Goal: Task Accomplishment & Management: Manage account settings

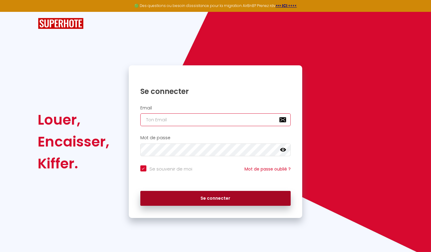
type input "[PERSON_NAME][EMAIL_ADDRESS][PERSON_NAME][DOMAIN_NAME]"
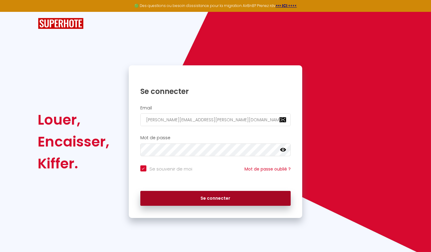
click at [203, 197] on button "Se connecter" at bounding box center [215, 198] width 151 height 15
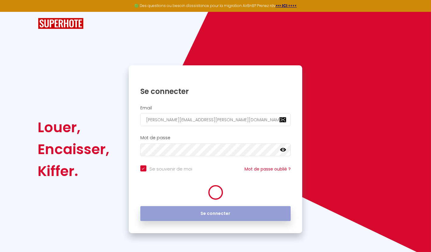
checkbox input "true"
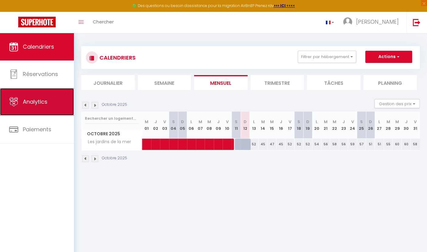
click at [37, 101] on span "Analytics" at bounding box center [35, 102] width 25 height 8
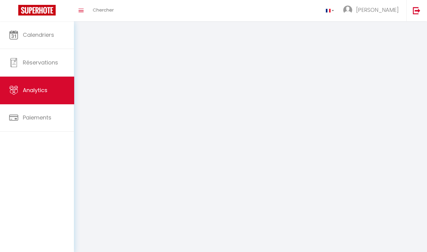
select select "2025"
select select "10"
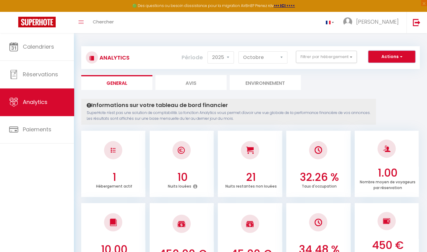
click at [392, 60] on button "Actions" at bounding box center [391, 57] width 47 height 12
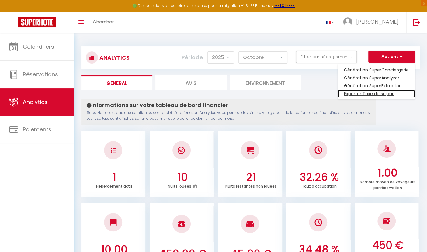
click at [365, 93] on link "Exporter Taxe de séjour" at bounding box center [376, 94] width 77 height 8
select select "10"
select select "2025"
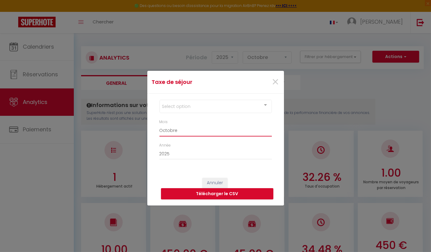
click at [177, 132] on select "[PERSON_NAME] Mars [PERSON_NAME] Juin Juillet Août Septembre Octobre Novembre D…" at bounding box center [216, 131] width 112 height 12
select select "09"
click at [160, 125] on select "[PERSON_NAME] Mars [PERSON_NAME] Juin Juillet Août Septembre Octobre Novembre D…" at bounding box center [216, 131] width 112 height 12
click at [177, 109] on div "Select option" at bounding box center [216, 106] width 112 height 13
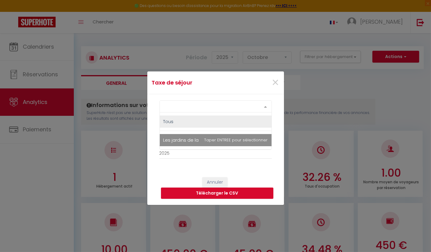
click at [184, 139] on span "Les jardins de la mer" at bounding box center [187, 140] width 46 height 6
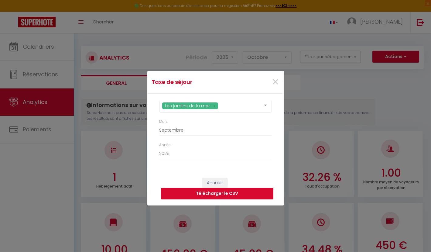
click at [214, 194] on button "Télécharger le CSV" at bounding box center [217, 194] width 112 height 12
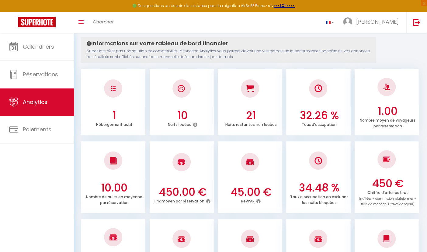
scroll to position [91, 0]
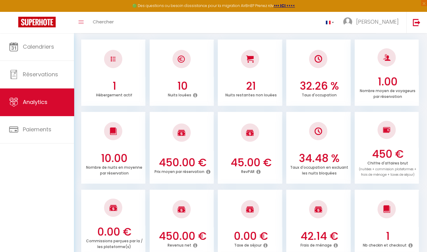
click at [55, 191] on div "Calendriers Réservations Analytics Paiements" at bounding box center [37, 149] width 74 height 232
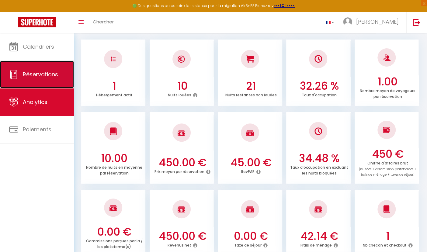
click at [42, 75] on span "Réservations" at bounding box center [40, 75] width 35 height 8
select select "not_cancelled"
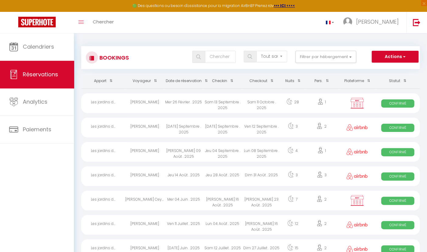
click at [145, 107] on div "[PERSON_NAME]" at bounding box center [144, 103] width 39 height 20
select select "OK"
select select "0"
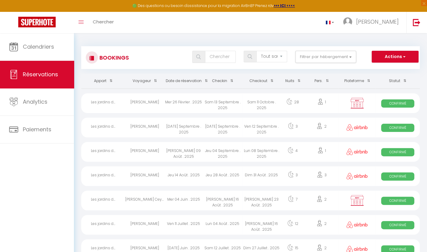
select select "1"
select select
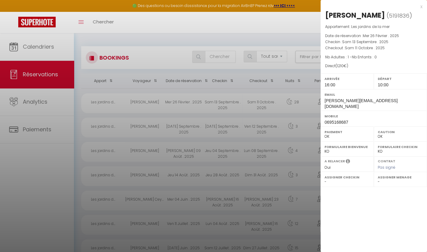
click at [40, 51] on div at bounding box center [213, 126] width 427 height 252
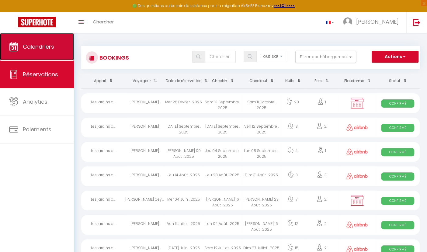
click at [43, 45] on span "Calendriers" at bounding box center [38, 47] width 31 height 8
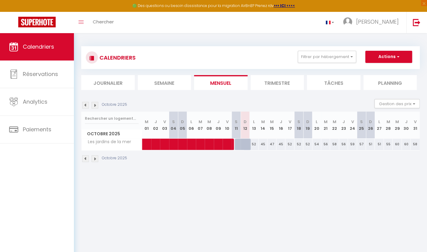
click at [85, 105] on img at bounding box center [85, 105] width 7 height 7
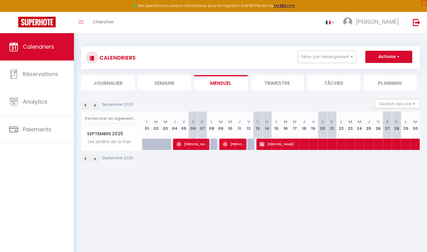
click at [94, 158] on img at bounding box center [95, 158] width 7 height 7
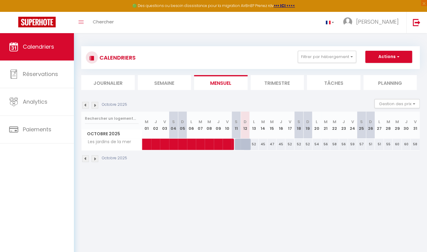
click at [83, 158] on img at bounding box center [85, 158] width 7 height 7
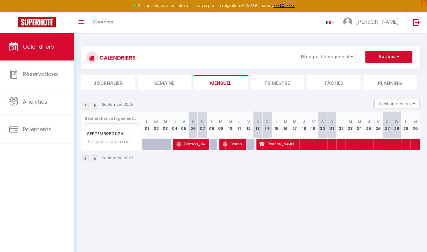
click at [95, 106] on img at bounding box center [95, 105] width 7 height 7
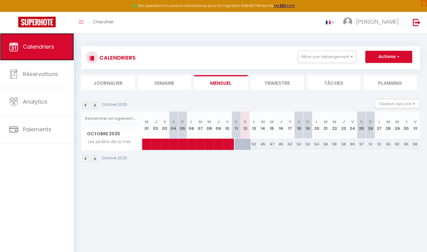
click at [45, 47] on span "Calendriers" at bounding box center [38, 47] width 31 height 8
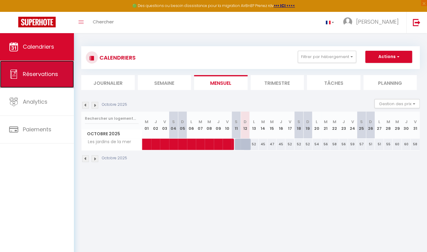
click at [37, 73] on span "Réservations" at bounding box center [40, 74] width 35 height 8
select select "not_cancelled"
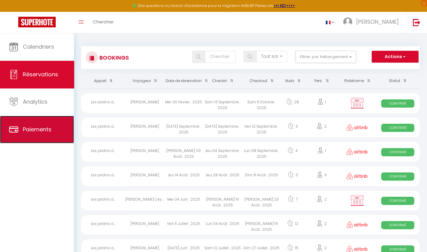
click at [35, 129] on span "Paiements" at bounding box center [37, 130] width 29 height 8
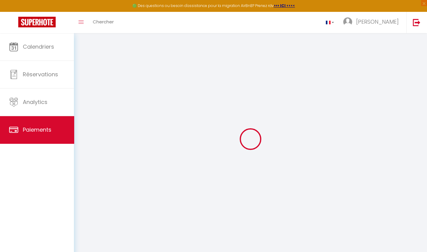
select select "2"
select select "0"
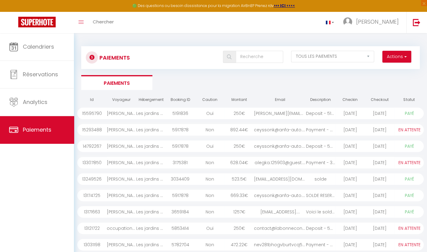
click at [127, 110] on div "[PERSON_NAME]" at bounding box center [121, 114] width 29 height 12
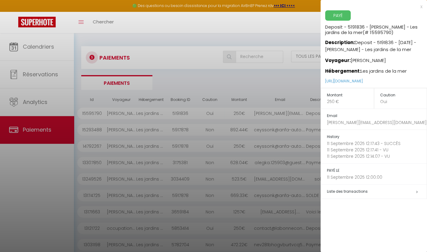
click at [420, 7] on div "x" at bounding box center [371, 6] width 102 height 7
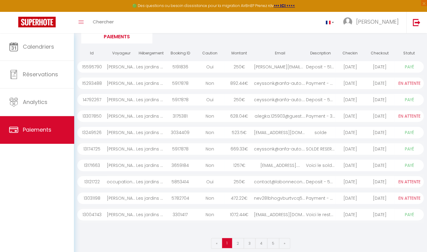
scroll to position [52, 0]
